Goal: Information Seeking & Learning: Learn about a topic

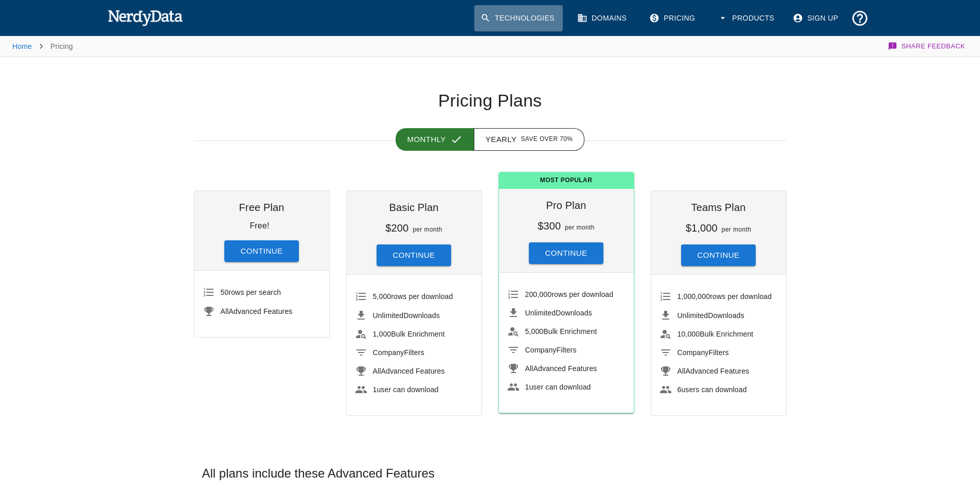
click at [536, 15] on link "Technologies" at bounding box center [518, 18] width 88 height 26
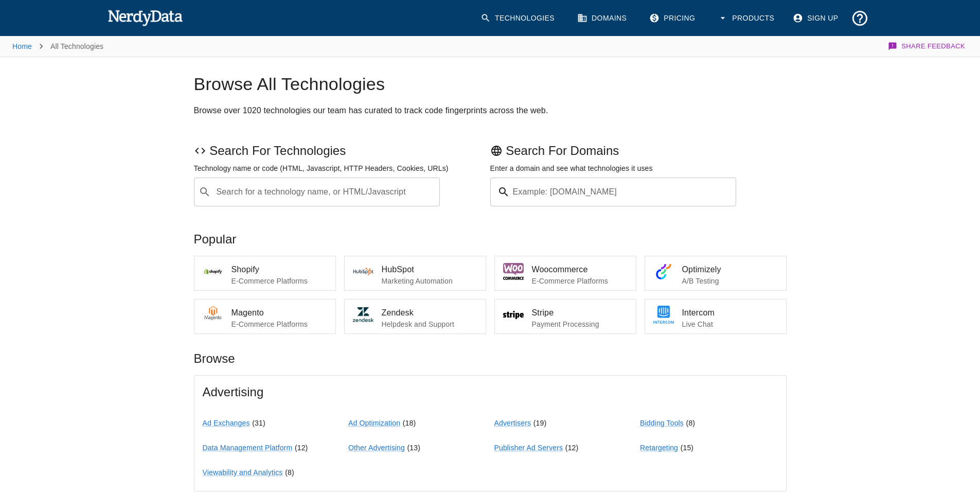
click at [313, 185] on div "Search for a technology name, or HTML/Javascript ​ Search for a technology name…" at bounding box center [317, 191] width 246 height 29
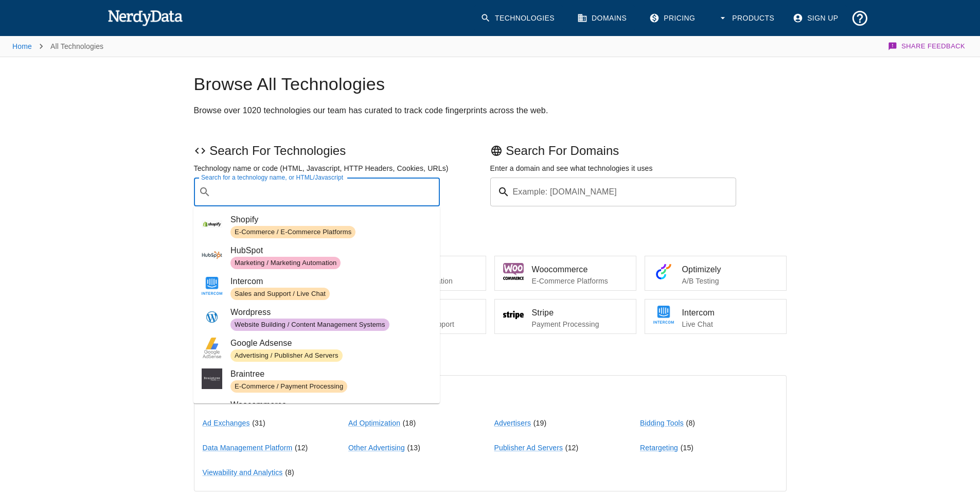
paste input "tremorvideo.com"
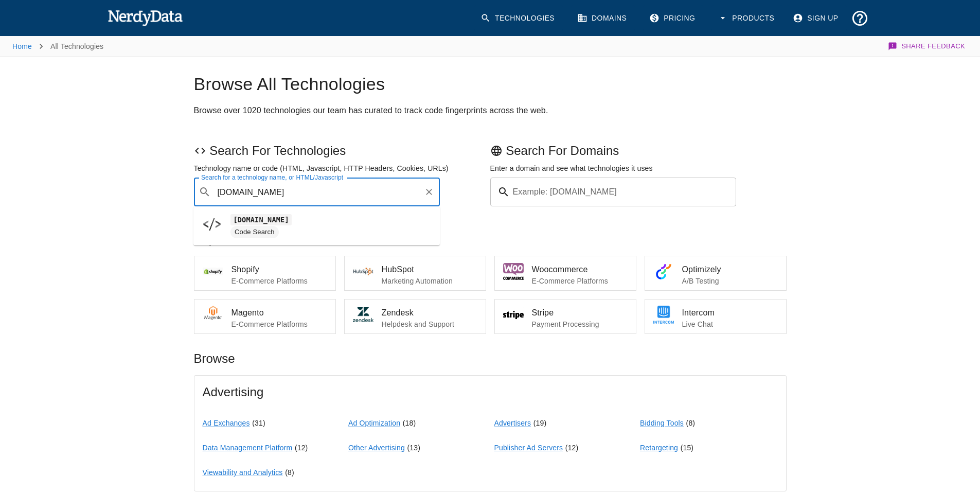
click at [284, 208] on ul "tremorvideo.com Code Search" at bounding box center [316, 225] width 246 height 39
click at [286, 214] on code "tremorvideo.com" at bounding box center [260, 219] width 61 height 11
type input "tremorvideo.com"
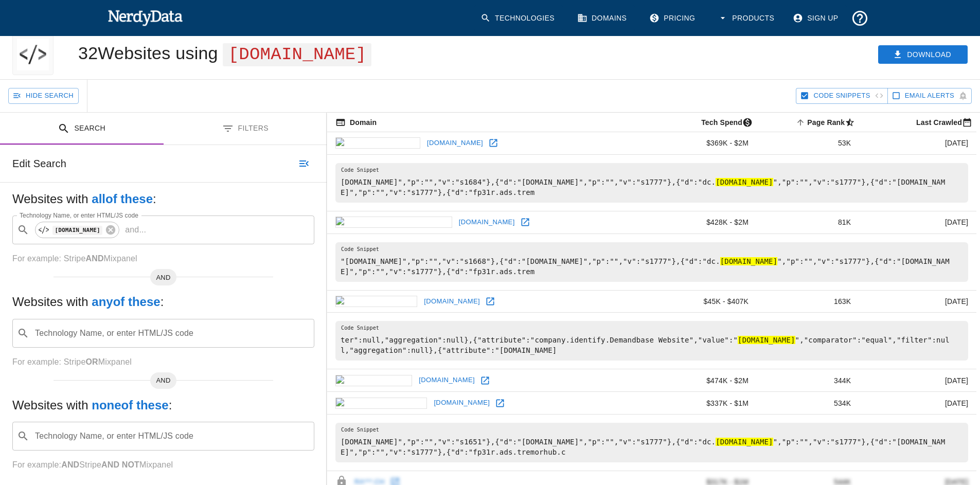
scroll to position [66, 0]
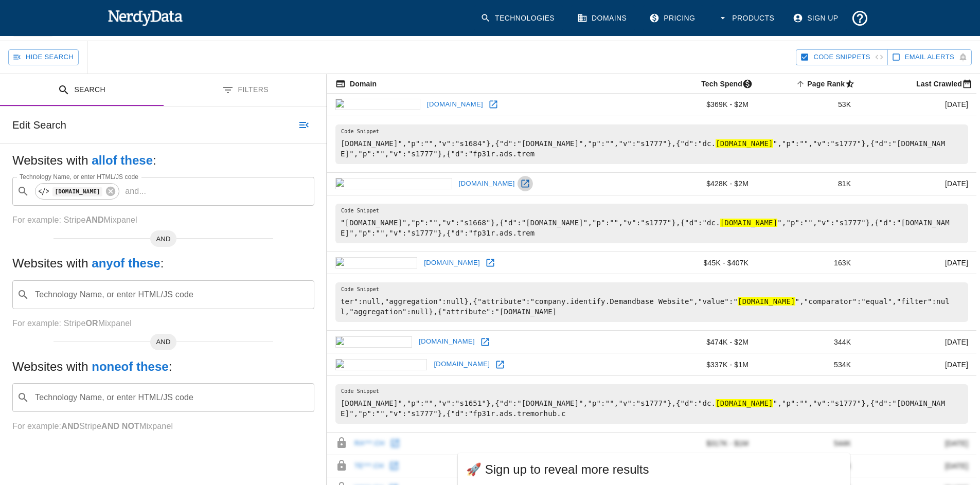
click at [517, 190] on link at bounding box center [524, 183] width 15 height 15
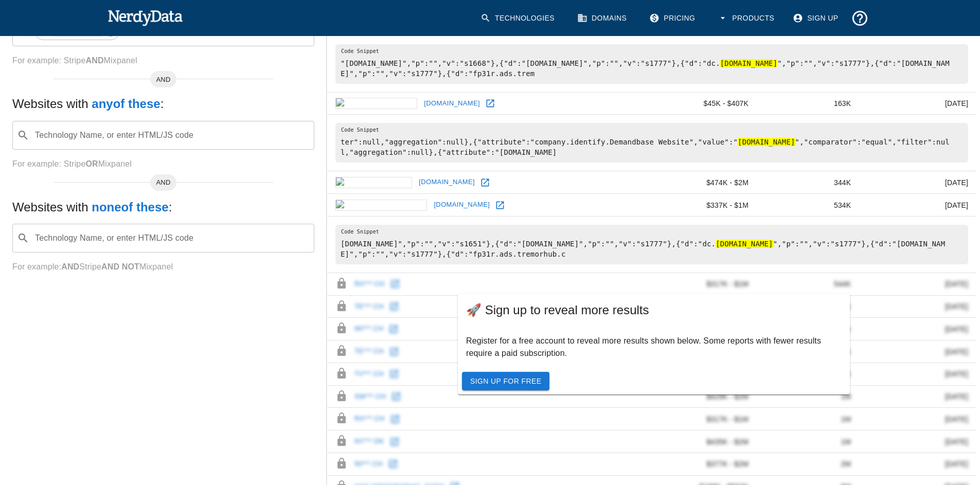
scroll to position [265, 0]
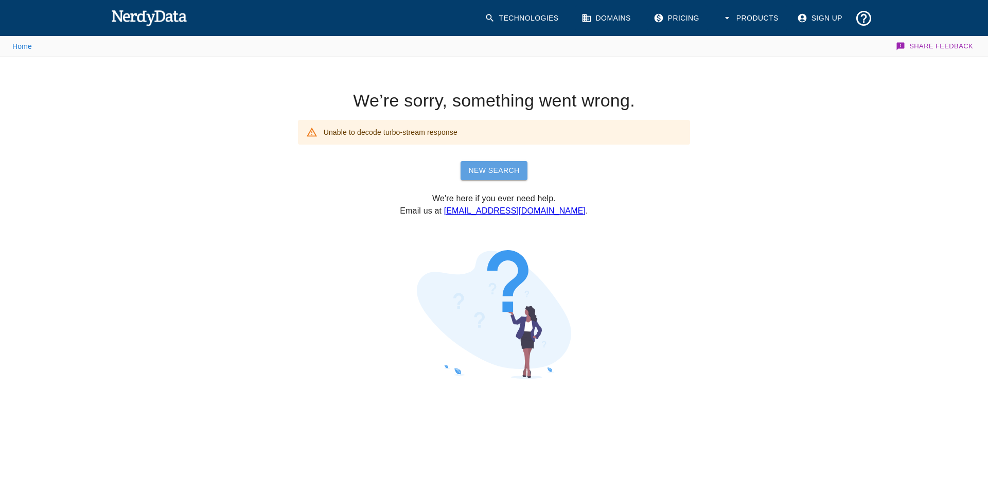
click at [500, 173] on link "New Search" at bounding box center [493, 170] width 67 height 19
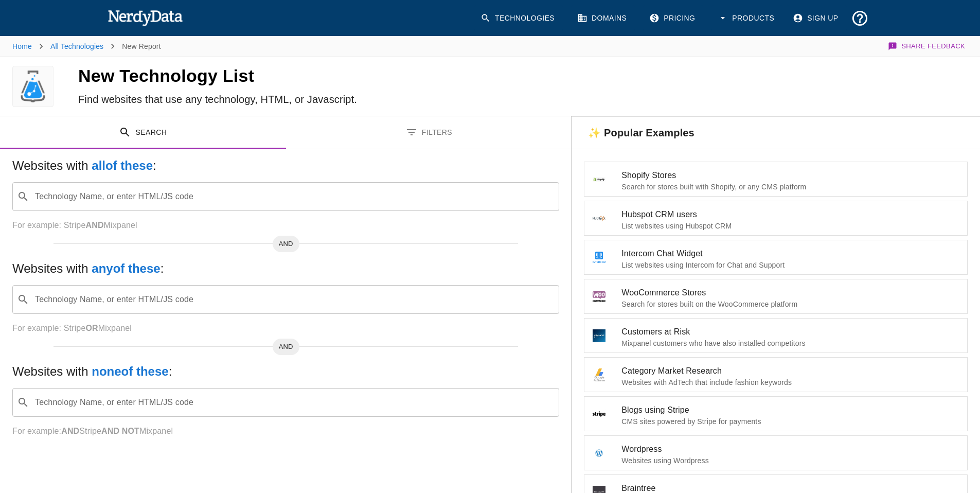
click at [243, 199] on input "Technology Name, or enter HTML/JS code" at bounding box center [293, 197] width 521 height 20
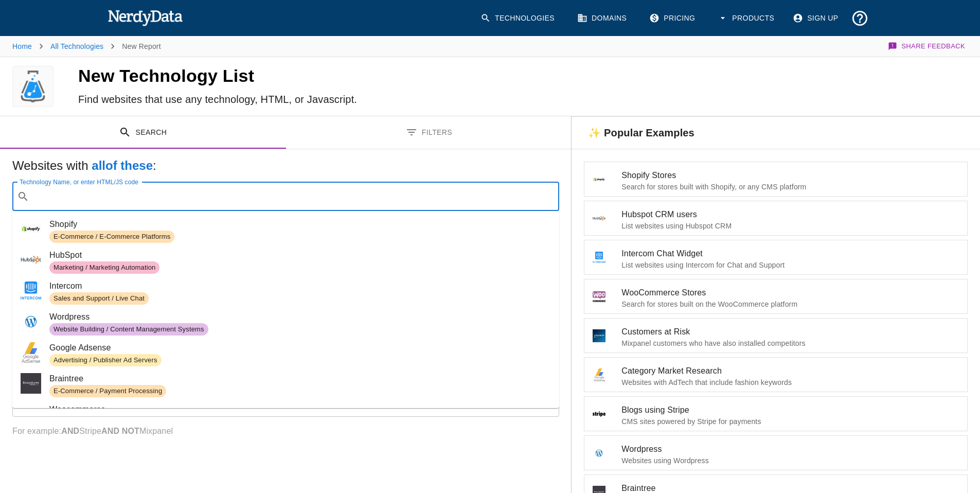
paste input "[DOMAIN_NAME]"
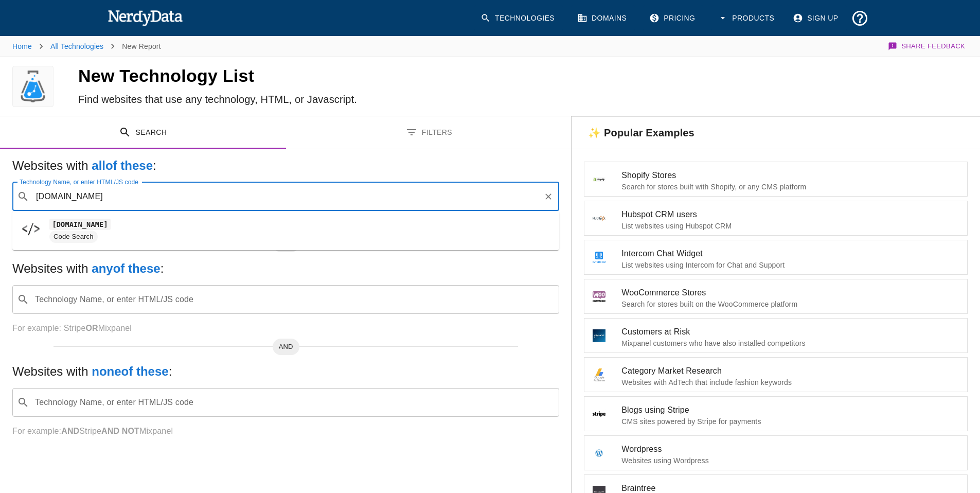
click at [206, 239] on span "Code Search" at bounding box center [299, 236] width 501 height 12
type input "[DOMAIN_NAME]"
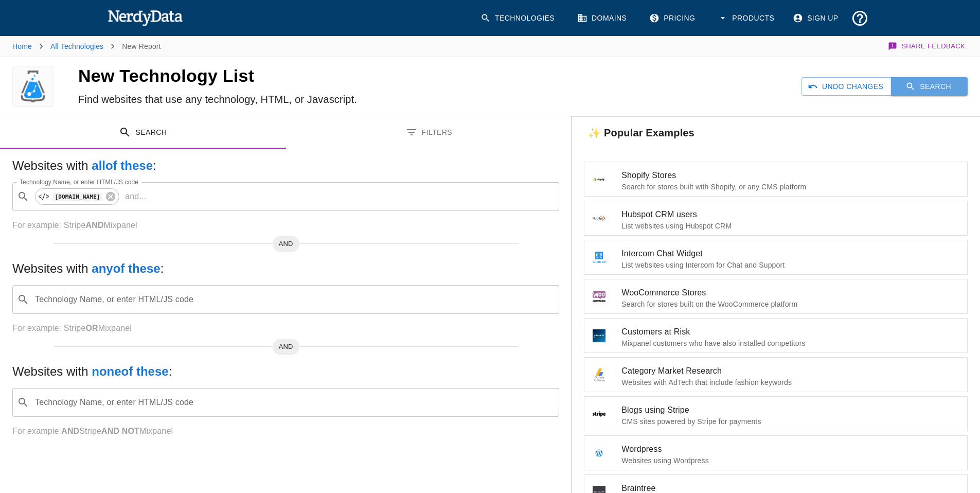
click at [905, 93] on button "Search" at bounding box center [929, 86] width 77 height 19
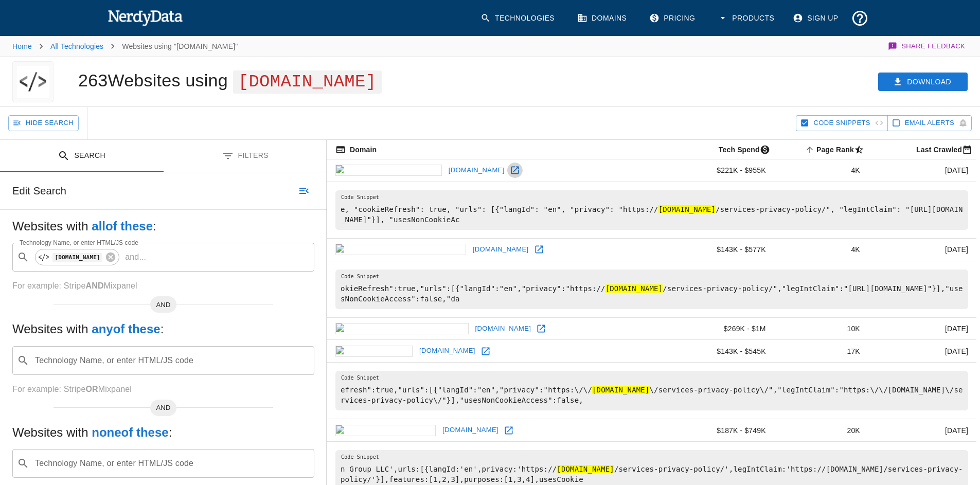
click at [511, 169] on icon at bounding box center [515, 171] width 8 height 8
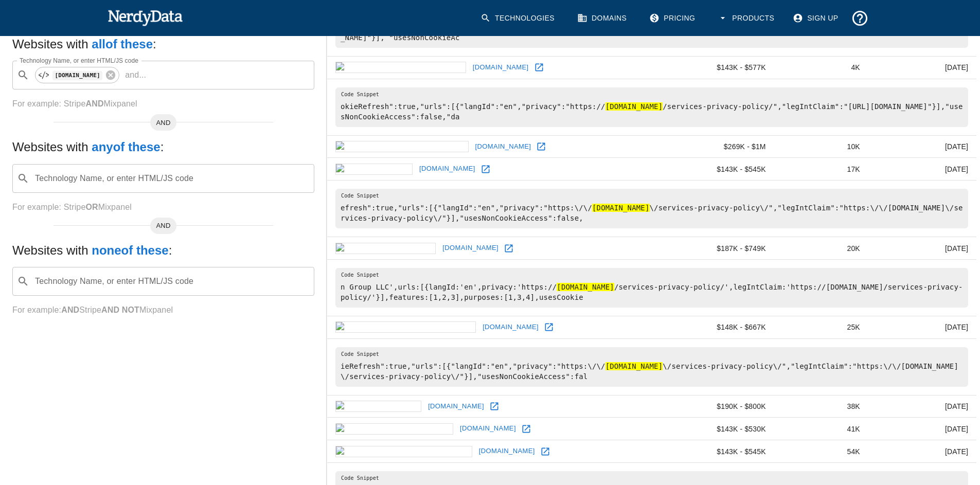
scroll to position [180, 0]
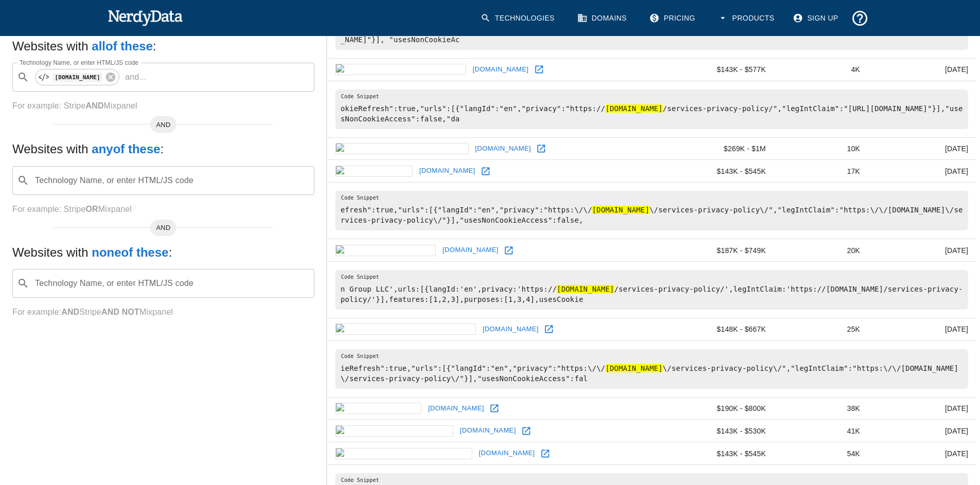
click at [501, 248] on link at bounding box center [508, 250] width 15 height 15
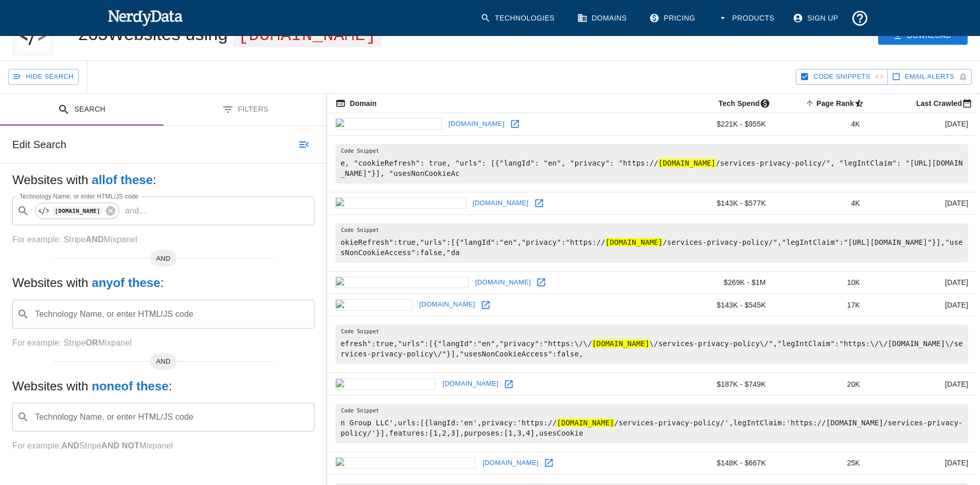
scroll to position [0, 0]
